Goal: Task Accomplishment & Management: Manage account settings

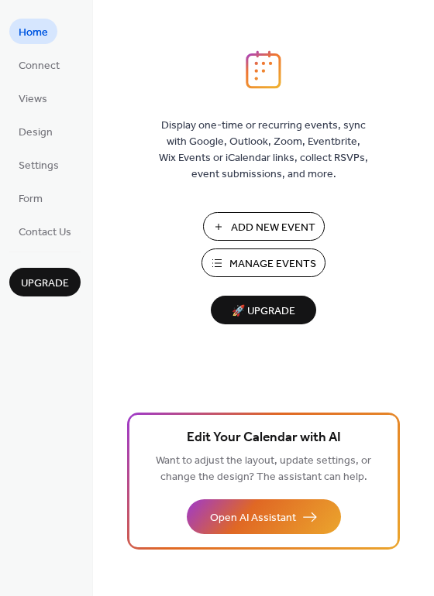
click at [253, 260] on span "Manage Events" at bounding box center [272, 264] width 87 height 16
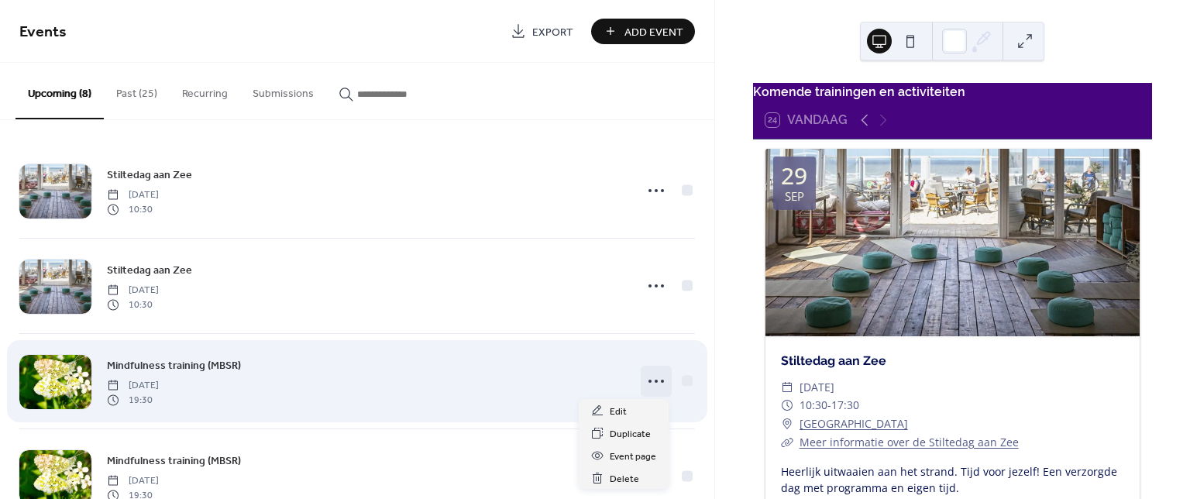
click at [651, 383] on icon at bounding box center [656, 381] width 25 height 25
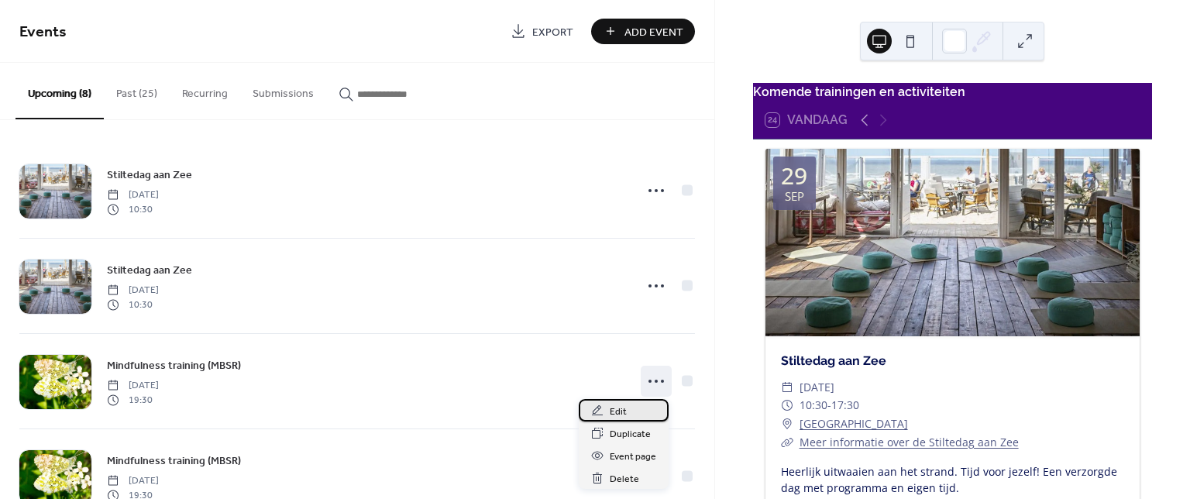
click at [627, 420] on div "Edit" at bounding box center [624, 410] width 90 height 22
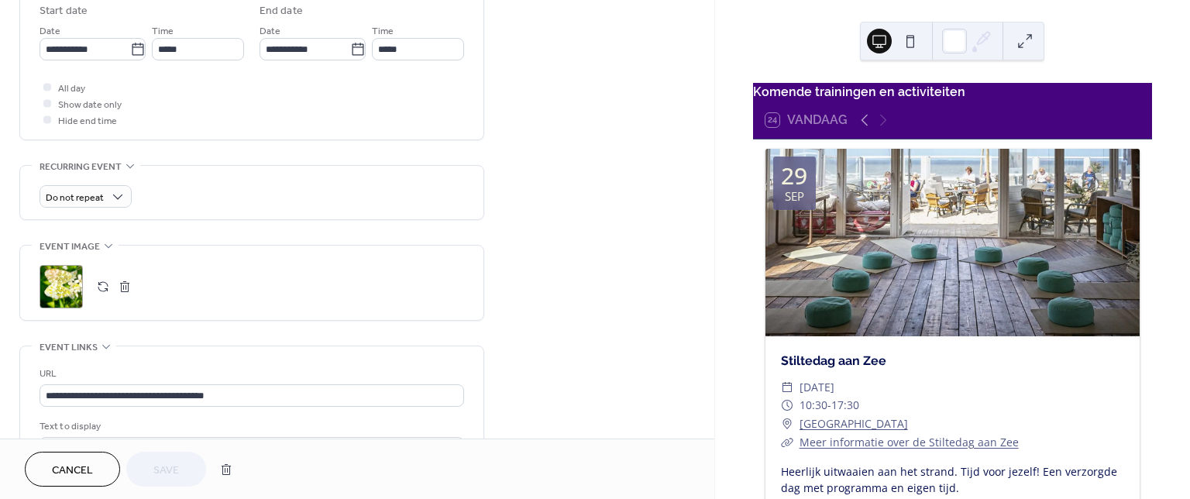
scroll to position [522, 0]
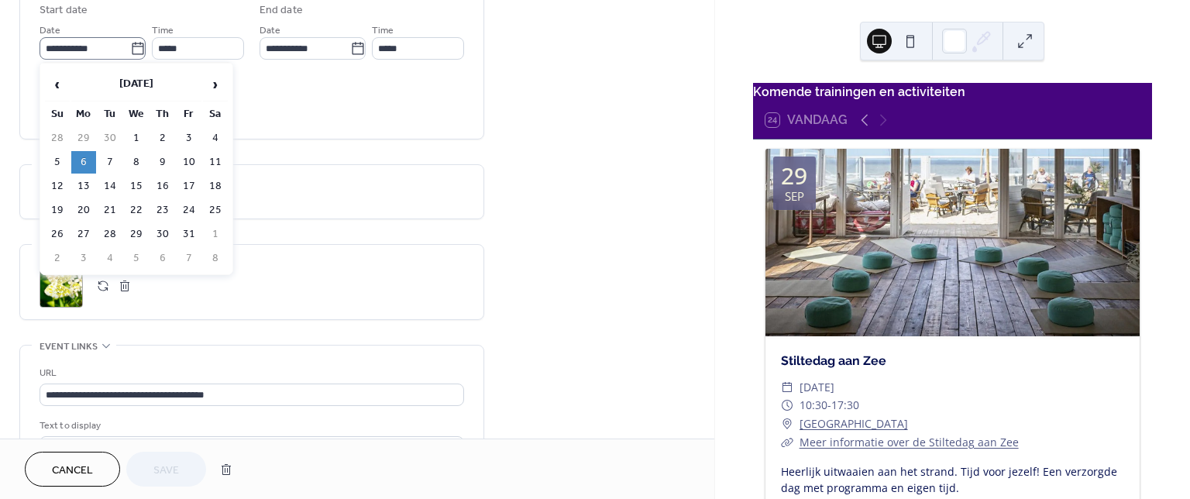
click at [135, 51] on icon at bounding box center [137, 48] width 15 height 15
click at [130, 51] on input "**********" at bounding box center [85, 48] width 91 height 22
click at [214, 88] on span "›" at bounding box center [215, 84] width 23 height 31
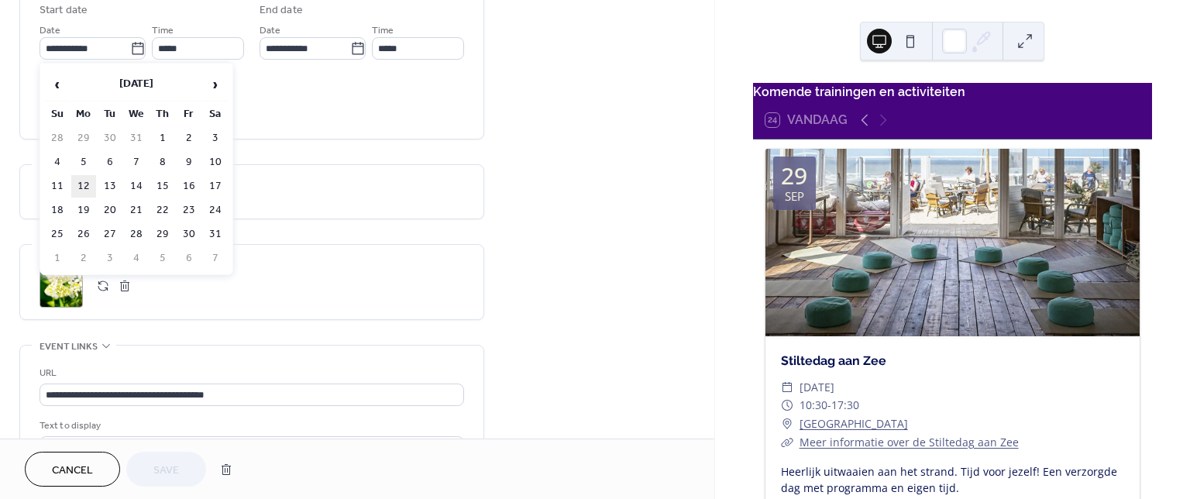
click at [77, 184] on td "12" at bounding box center [83, 186] width 25 height 22
type input "**********"
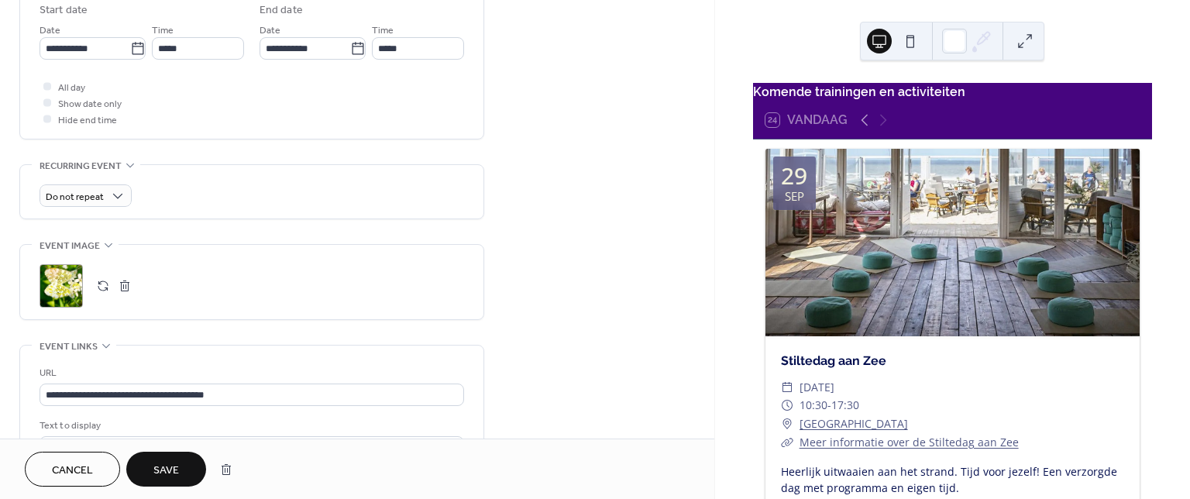
click at [149, 457] on button "Save" at bounding box center [166, 469] width 80 height 35
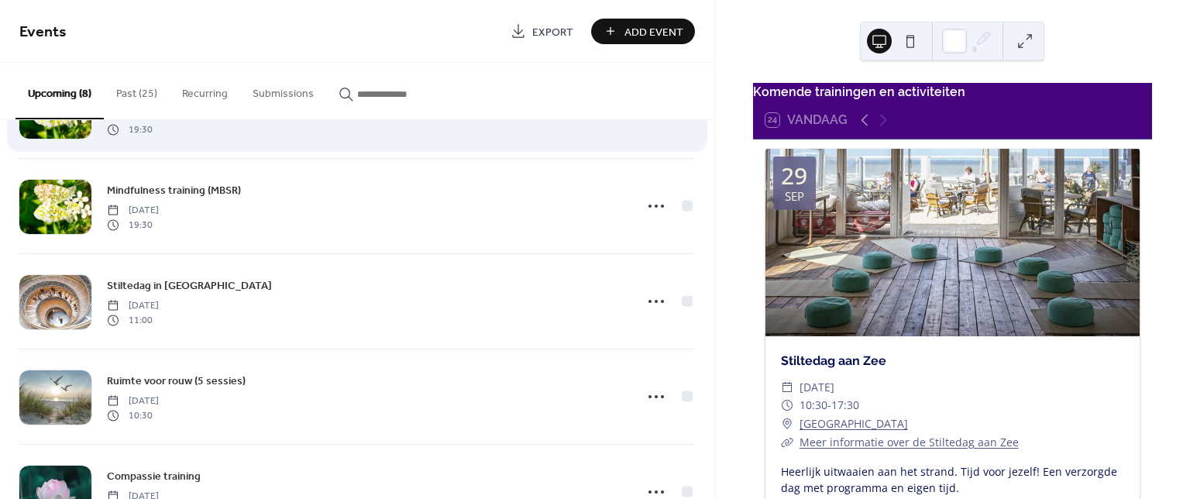
scroll to position [309, 0]
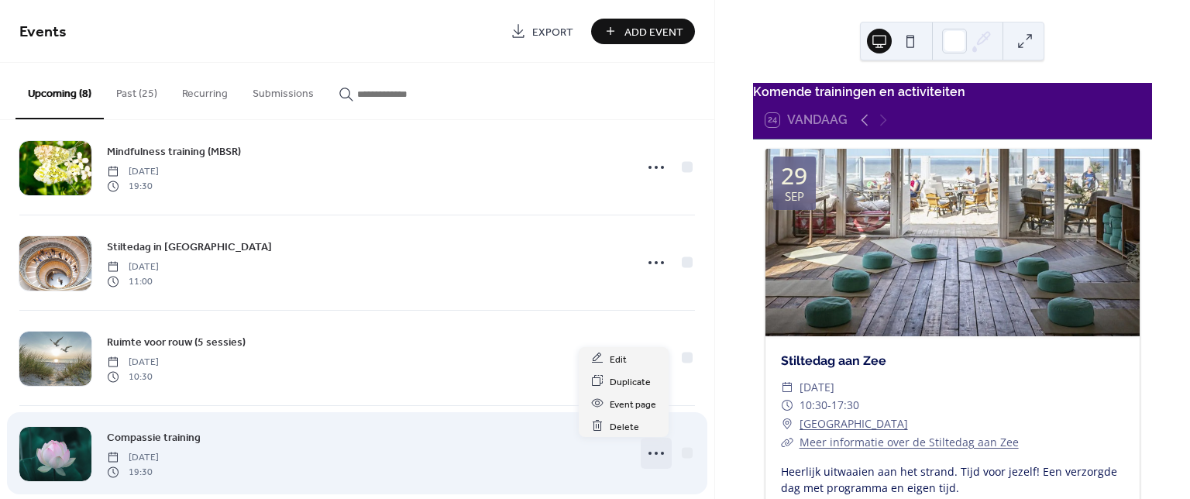
click at [646, 450] on icon at bounding box center [656, 453] width 25 height 25
click at [426, 461] on div "Compassie training [DATE] 19:30" at bounding box center [365, 453] width 517 height 50
click at [647, 452] on icon at bounding box center [656, 453] width 25 height 25
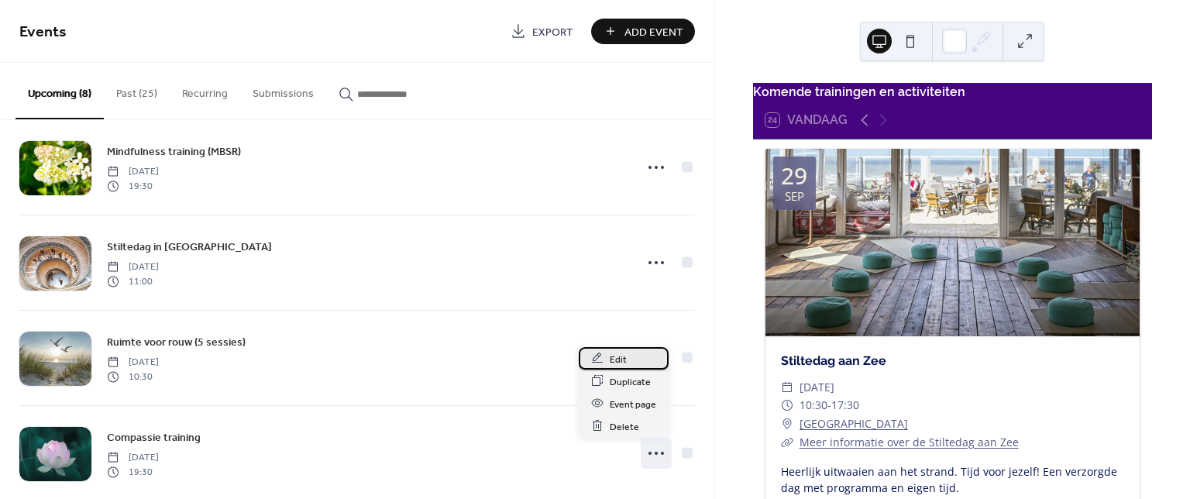
click at [620, 358] on span "Edit" at bounding box center [618, 359] width 17 height 16
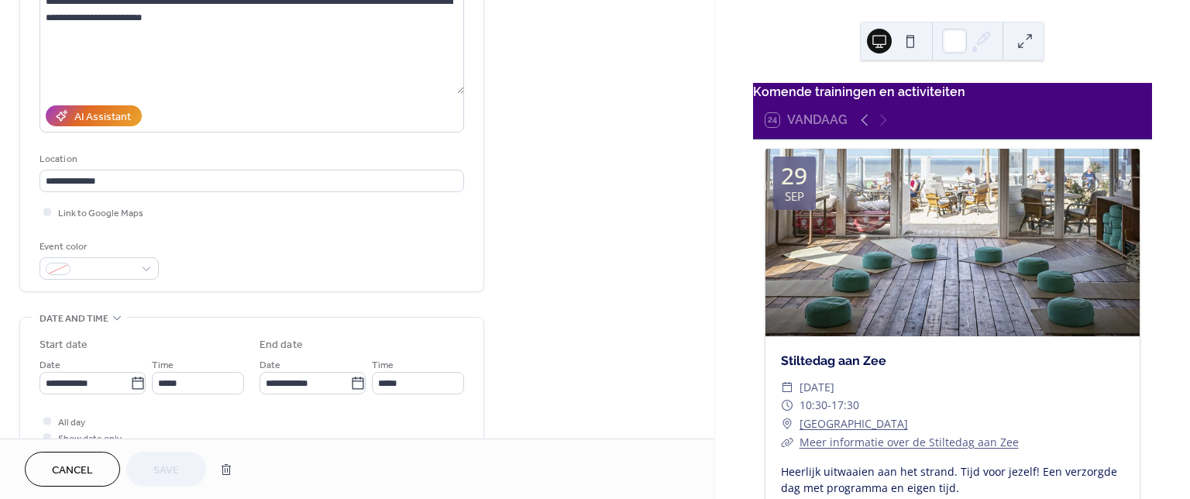
scroll to position [189, 0]
